Goal: Information Seeking & Learning: Learn about a topic

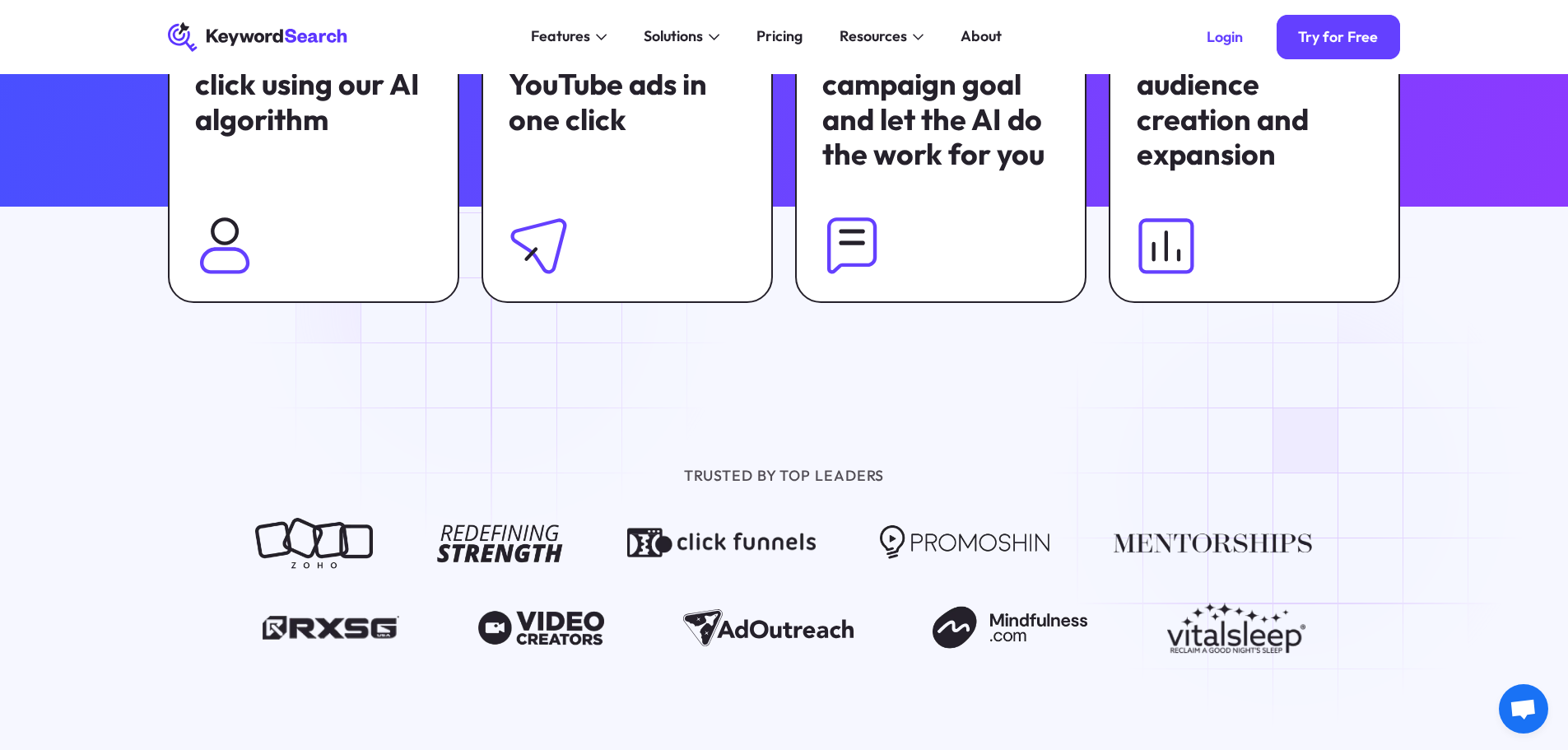
scroll to position [988, 0]
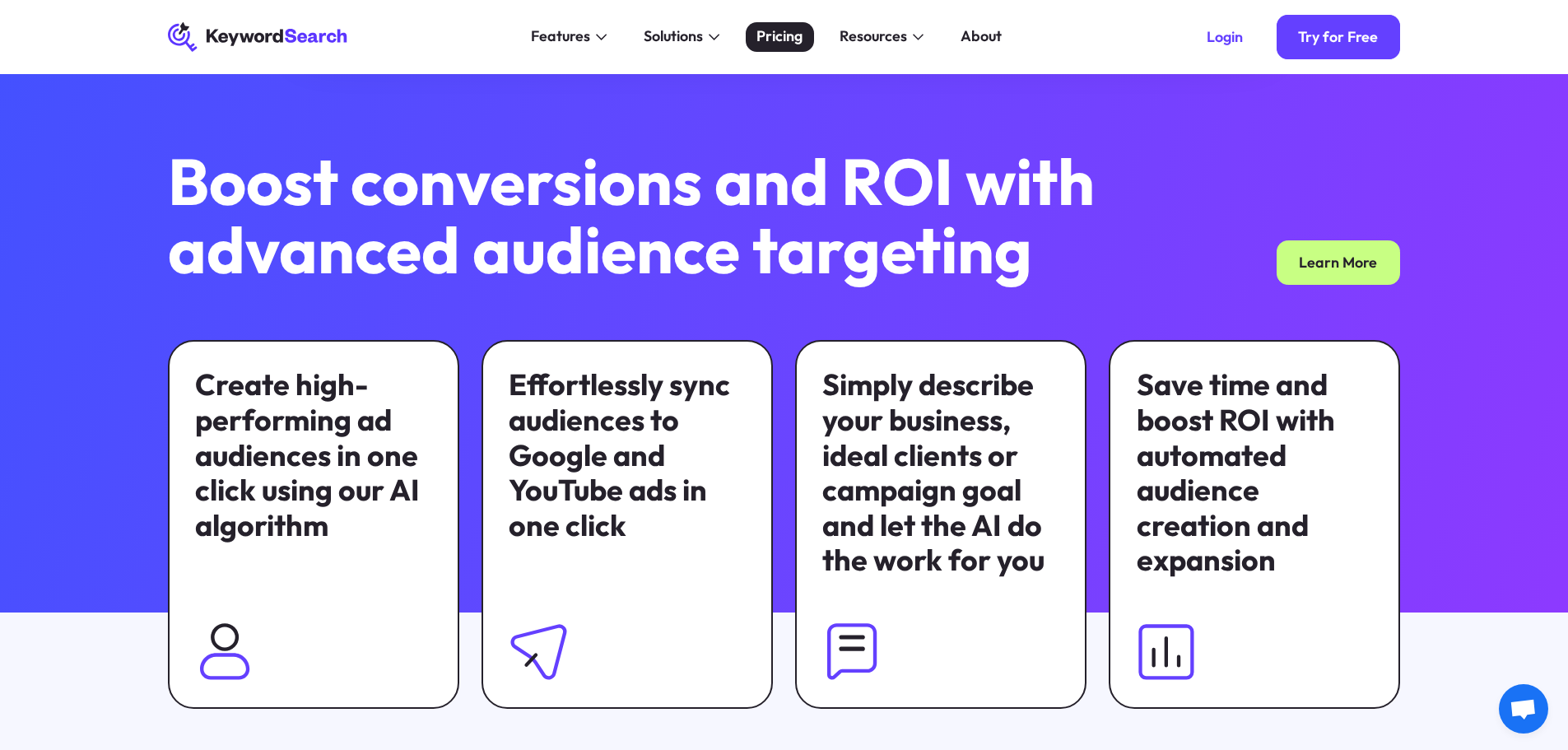
click at [780, 34] on div "Pricing" at bounding box center [780, 36] width 46 height 23
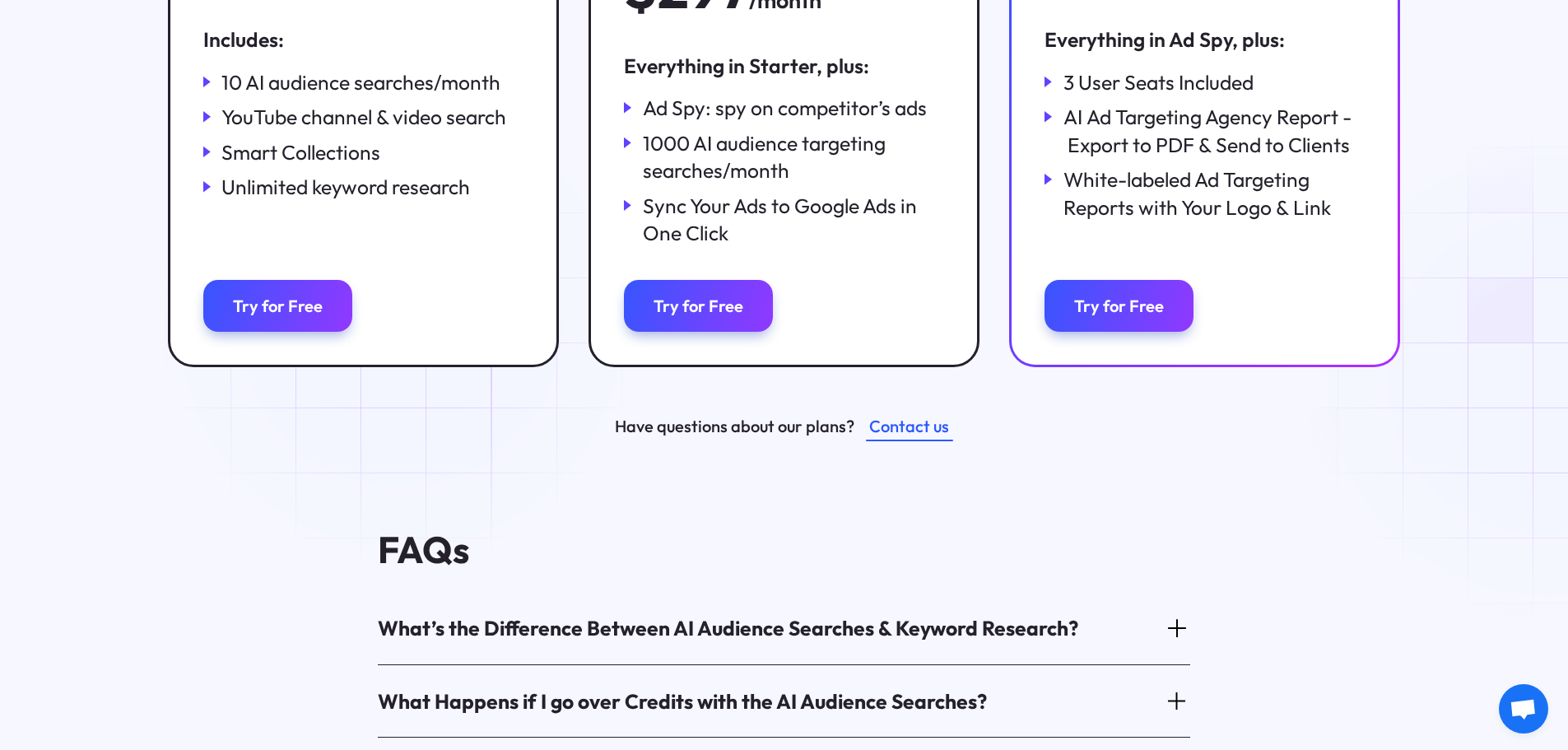
scroll to position [741, 0]
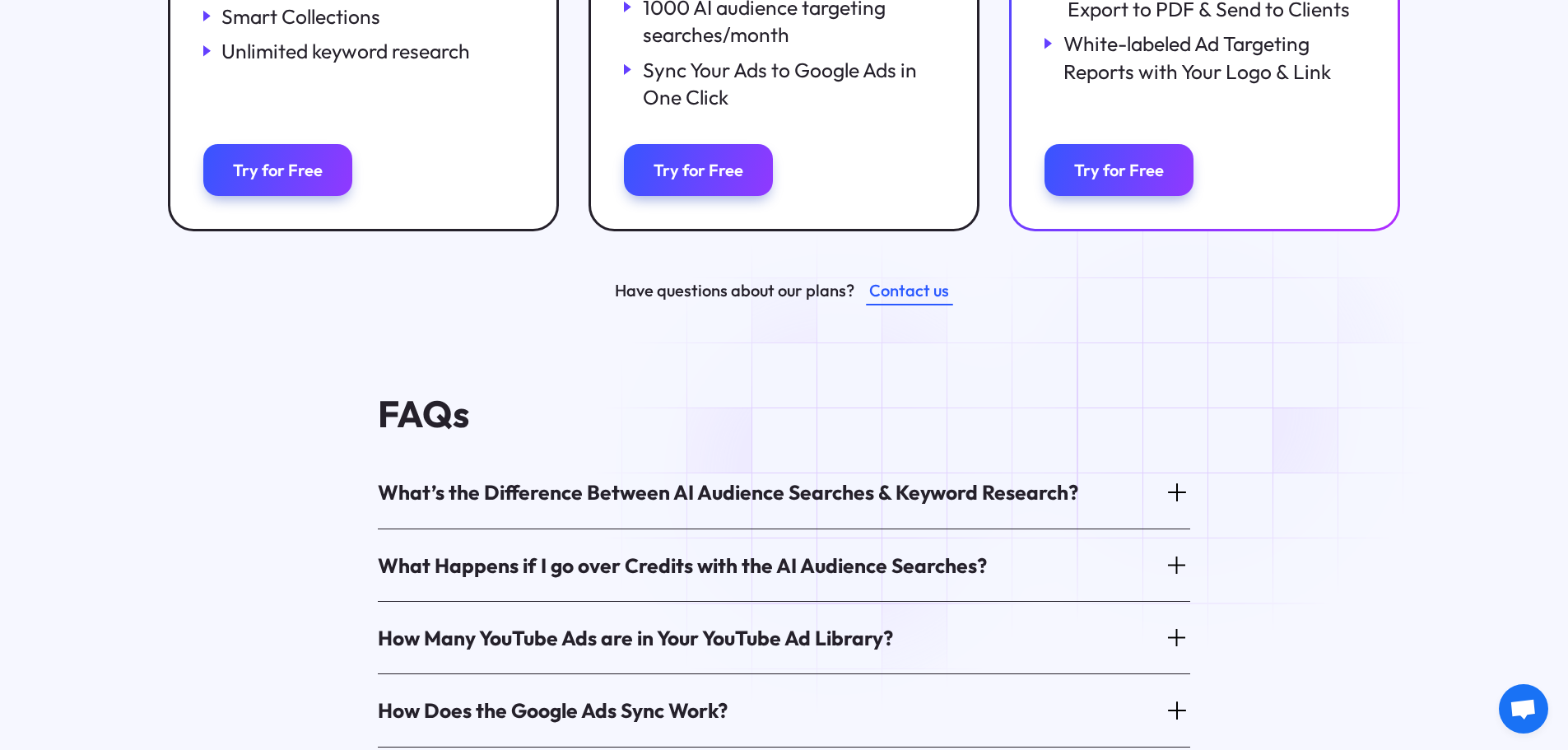
click at [844, 478] on div "What’s the Difference Between AI Audience Searches & Keyword Research?" at bounding box center [728, 492] width 701 height 28
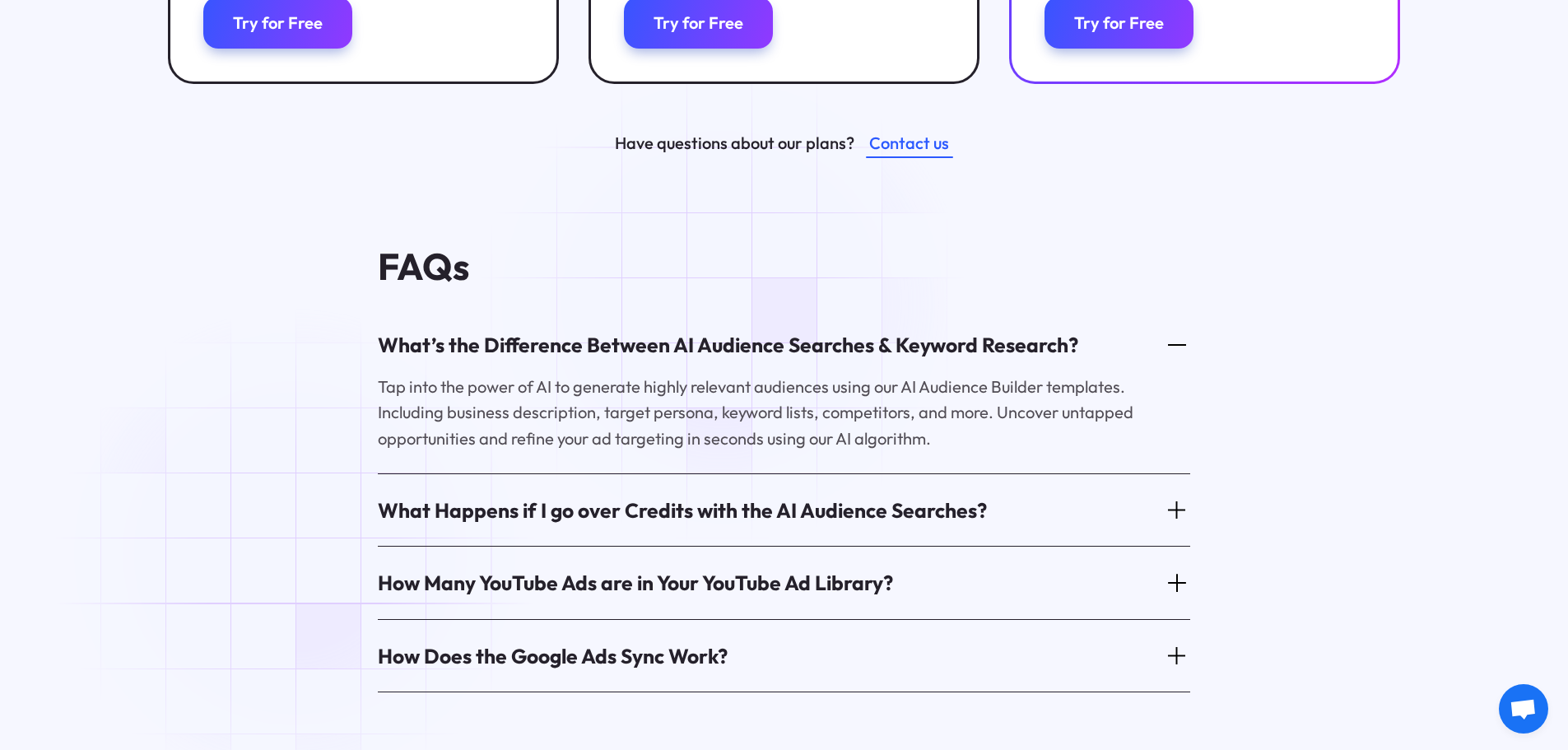
scroll to position [906, 0]
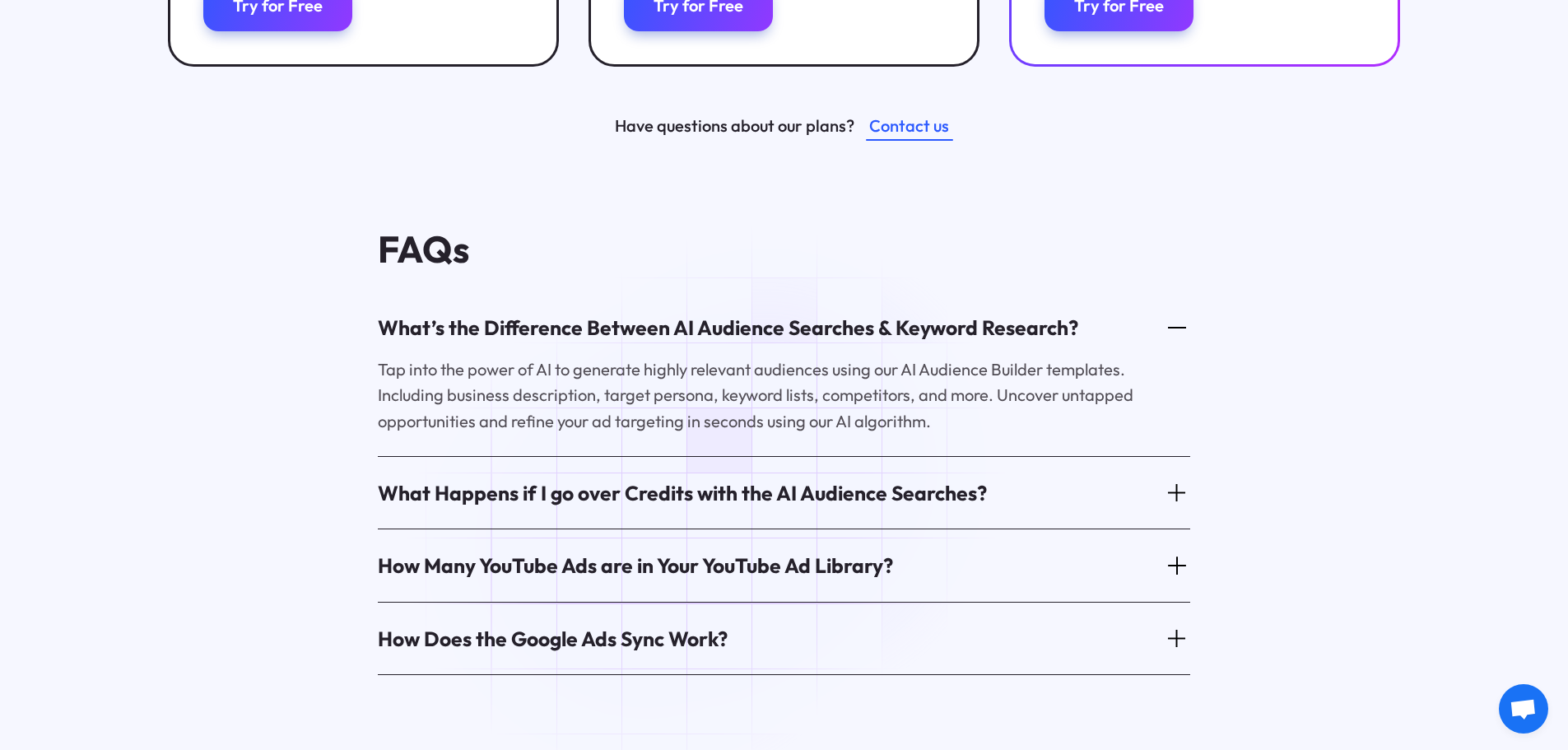
click at [652, 551] on div "How Many YouTube Ads are in Your YouTube Ad Library?" at bounding box center [636, 565] width 516 height 28
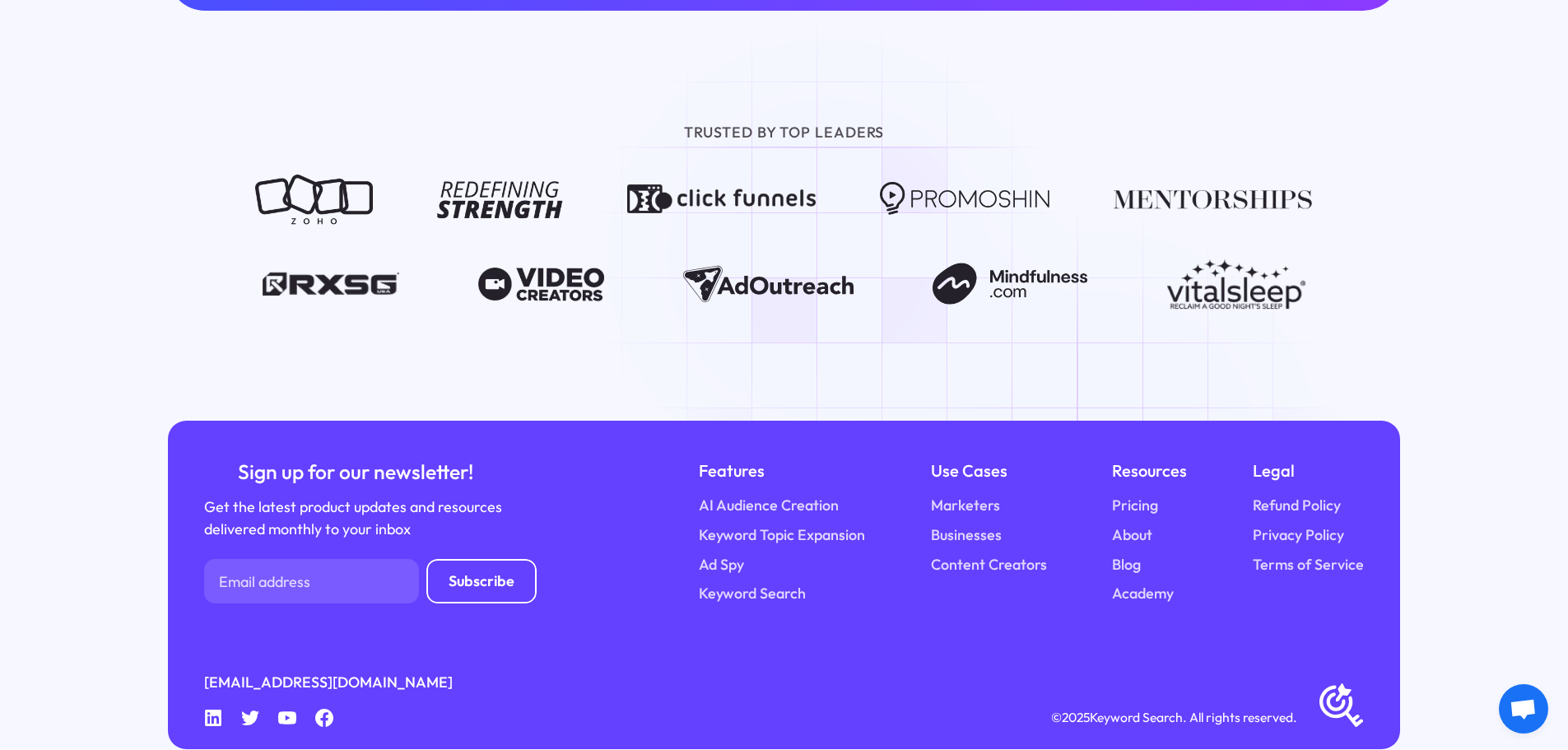
scroll to position [2333, 0]
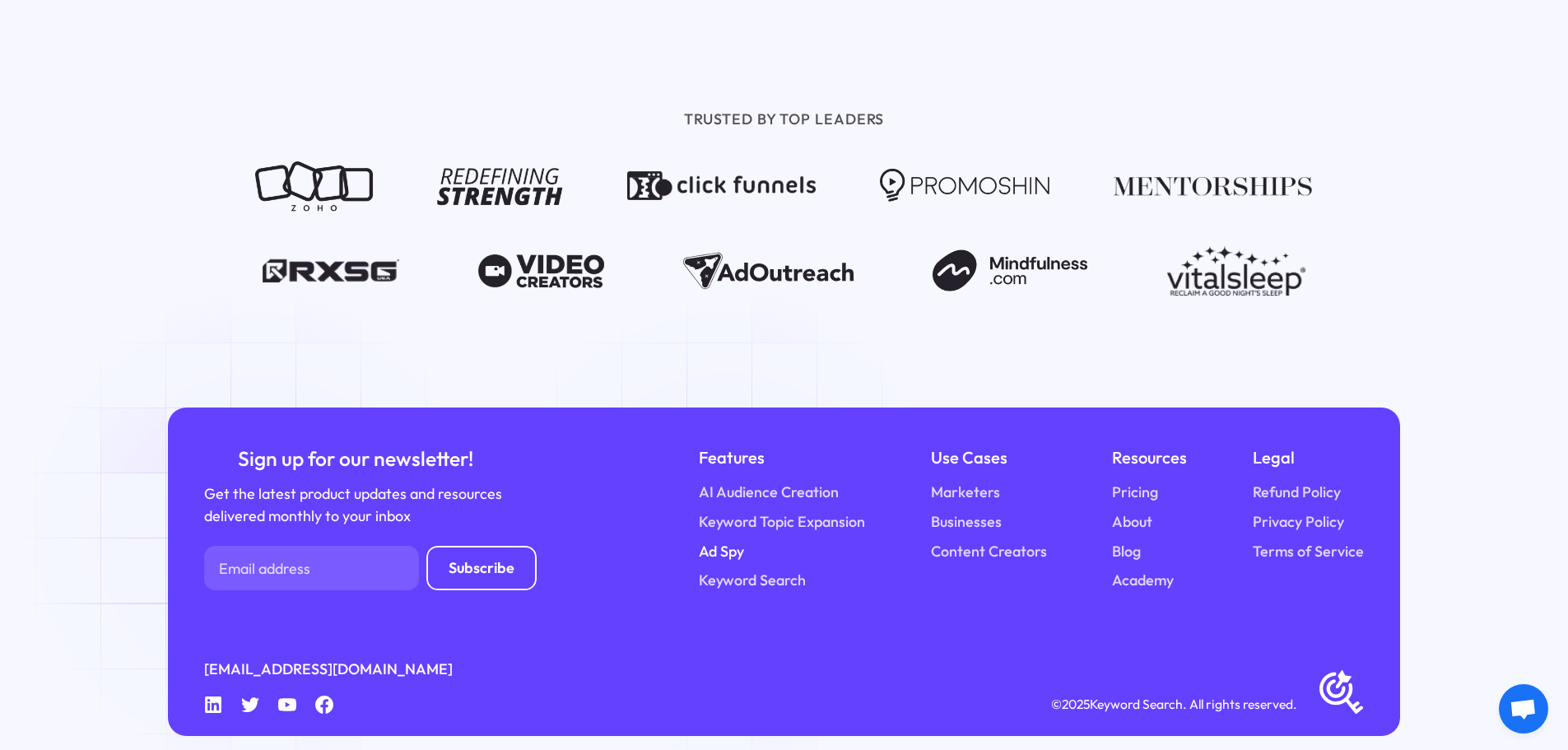
click at [732, 541] on link "Ad Spy" at bounding box center [721, 552] width 45 height 23
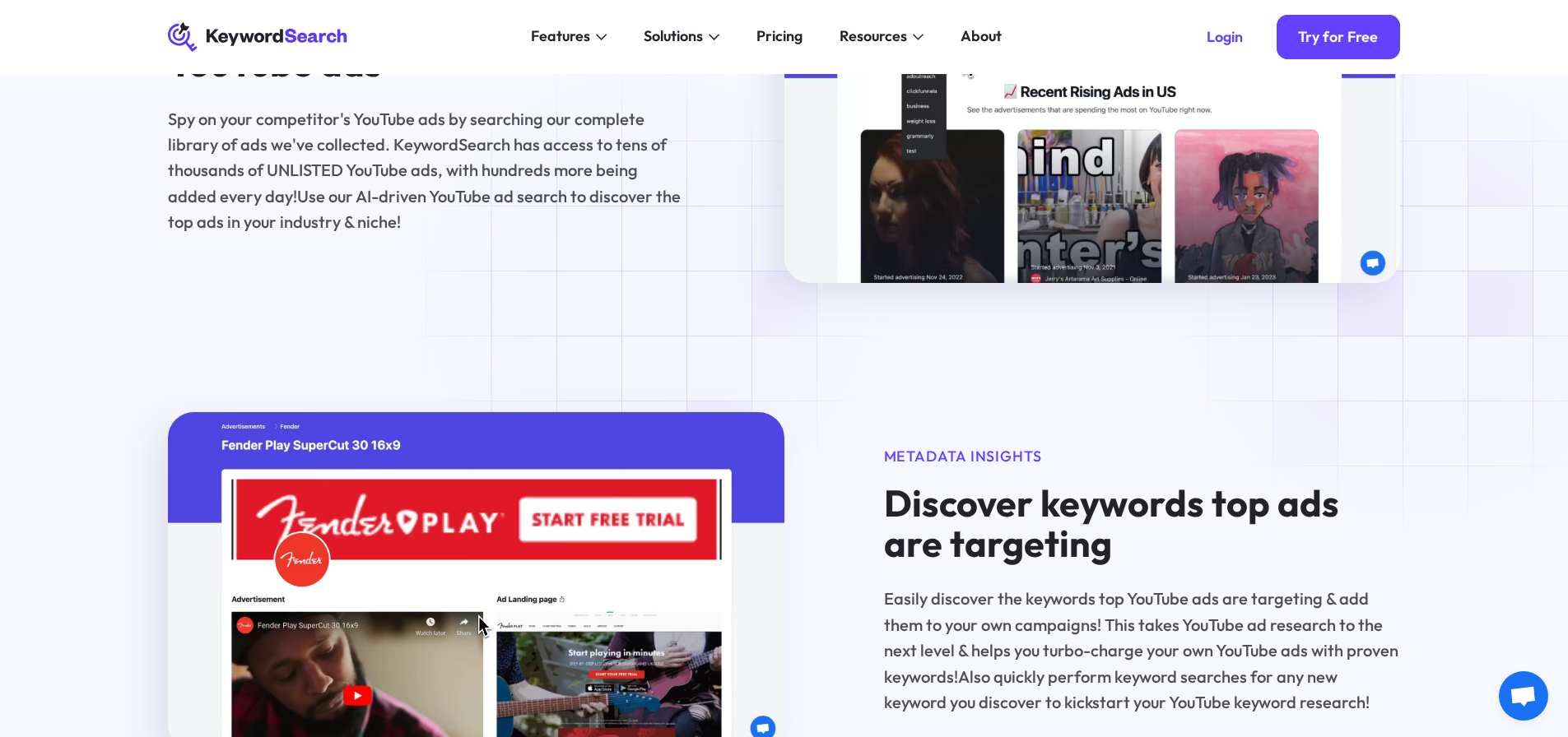
scroll to position [741, 0]
